Goal: Transaction & Acquisition: Purchase product/service

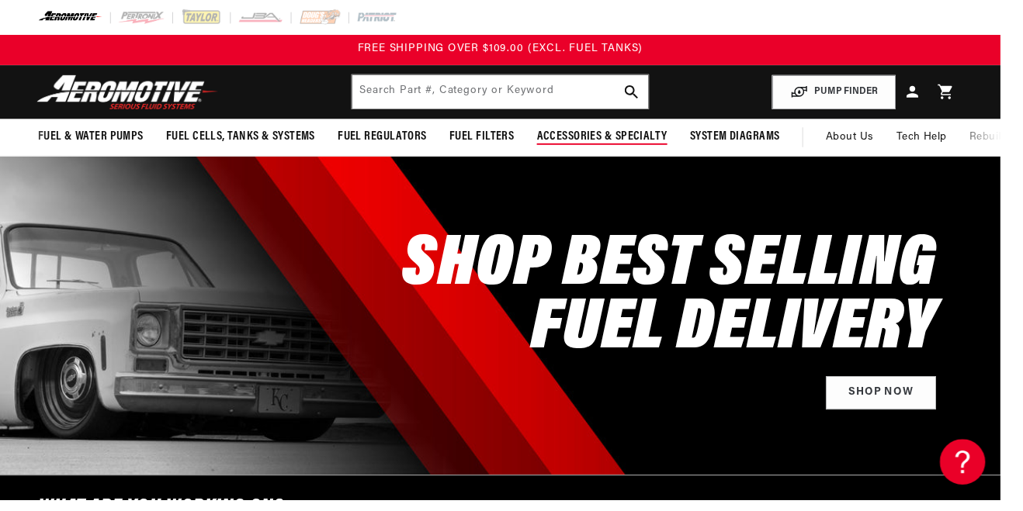
click at [653, 141] on span "Accessories & Specialty" at bounding box center [615, 140] width 133 height 16
click at [601, 78] on input "text" at bounding box center [511, 94] width 303 height 34
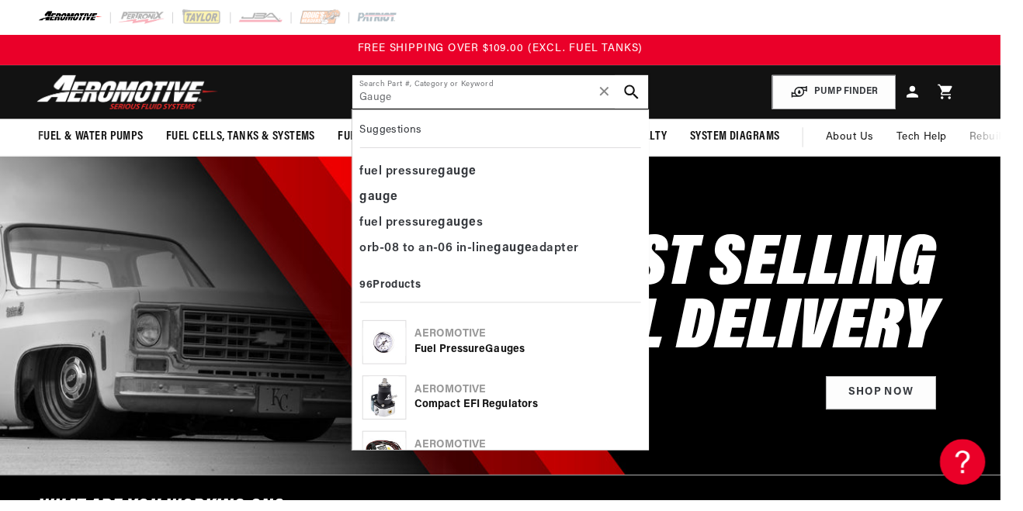
type input "Gauge"
click at [649, 89] on icon "search button" at bounding box center [646, 94] width 15 height 15
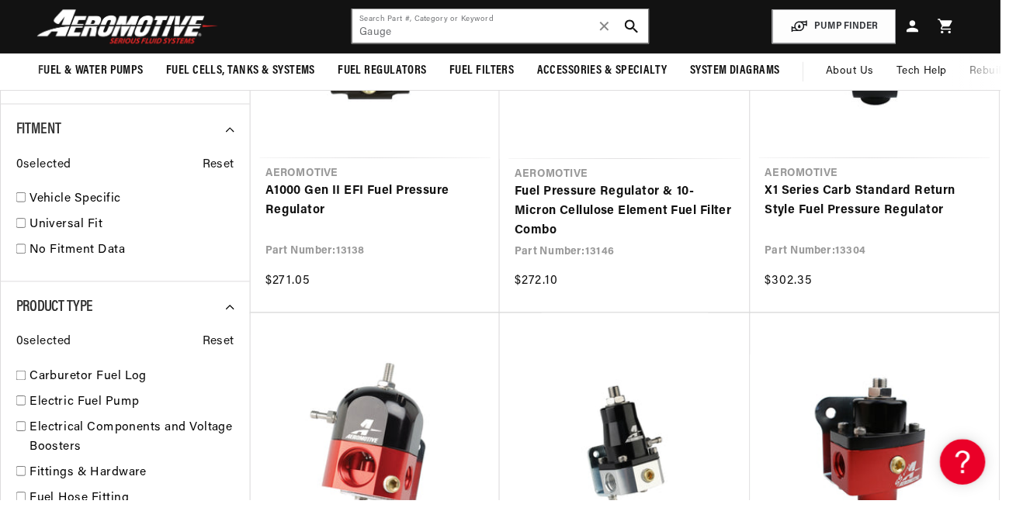
scroll to position [753, 0]
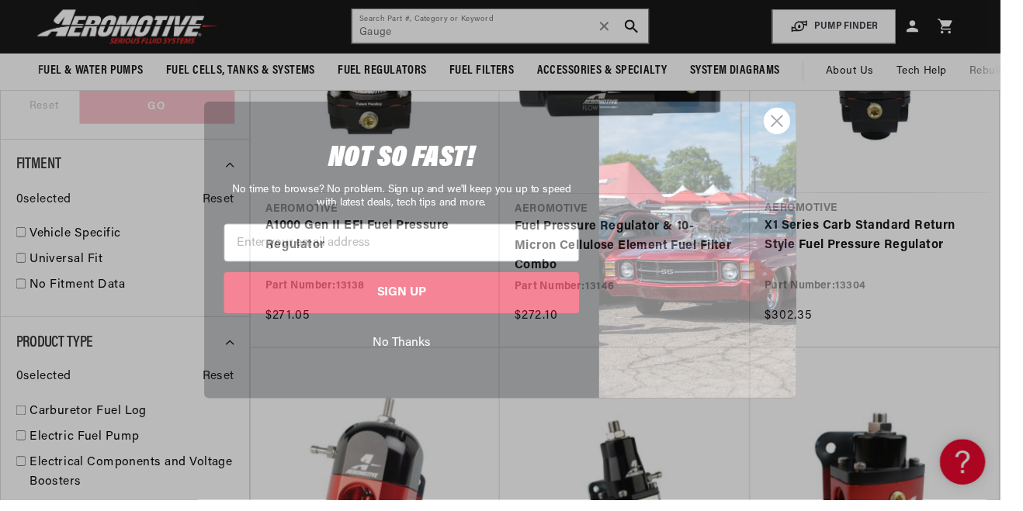
click at [802, 157] on img "POPUP Form" at bounding box center [713, 255] width 202 height 303
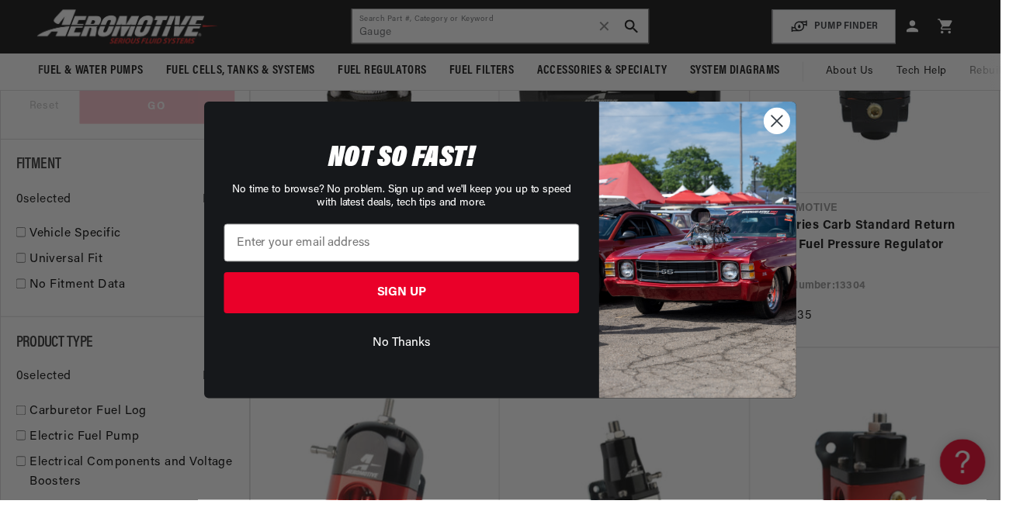
click at [807, 130] on circle "Close dialog" at bounding box center [794, 124] width 26 height 26
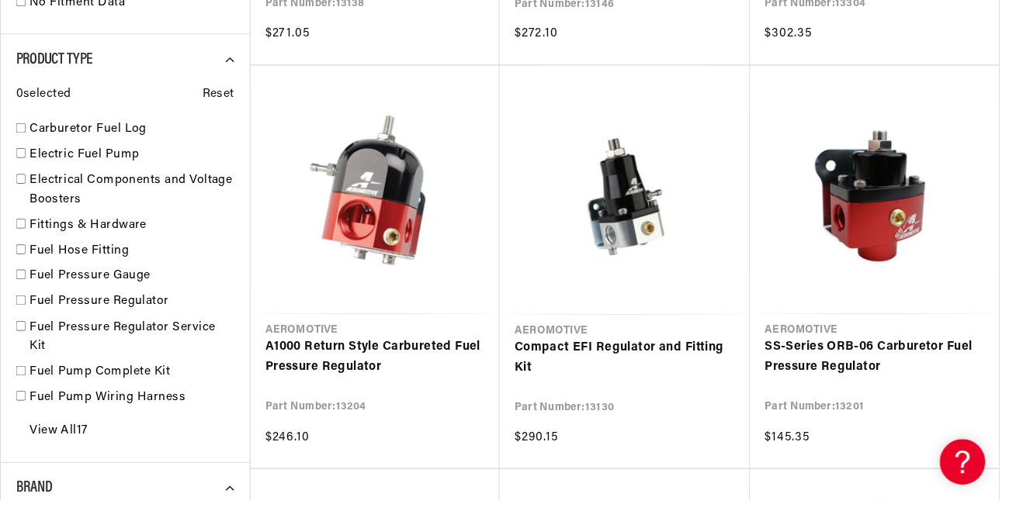
scroll to position [1044, 0]
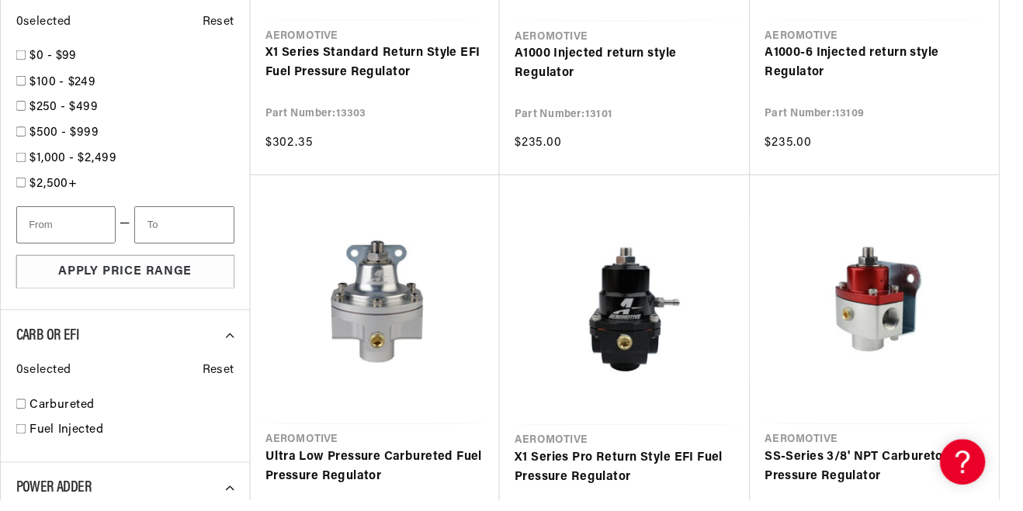
scroll to position [1758, 0]
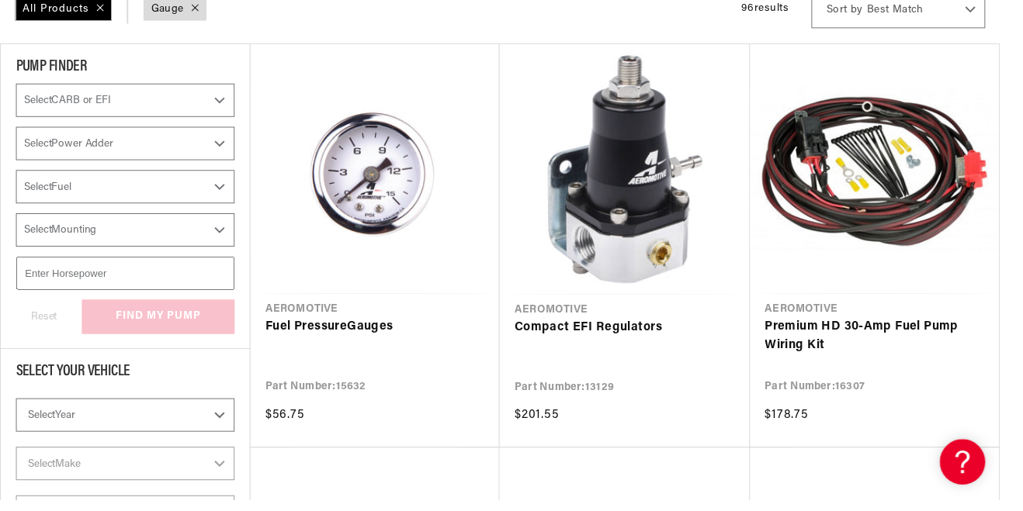
scroll to position [240, 0]
click at [307, 324] on link "Fuel Pressure Gauge s" at bounding box center [384, 334] width 224 height 20
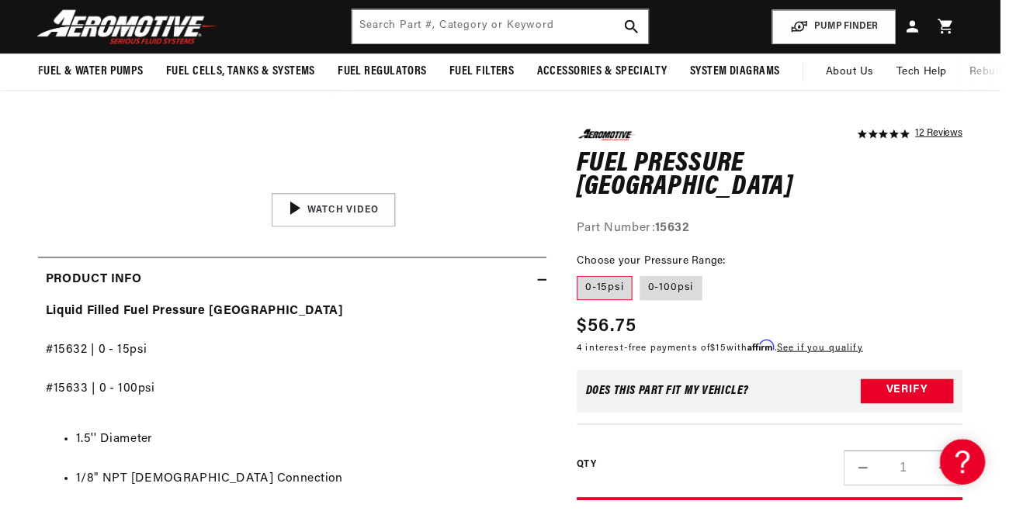
scroll to position [459, 0]
